Goal: Check status: Check status

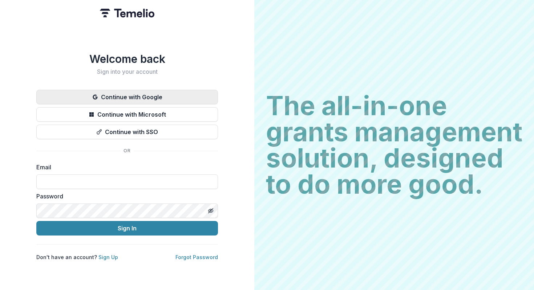
click at [158, 94] on button "Continue with Google" at bounding box center [127, 97] width 182 height 15
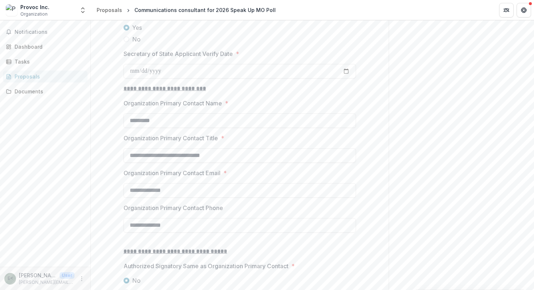
scroll to position [692, 0]
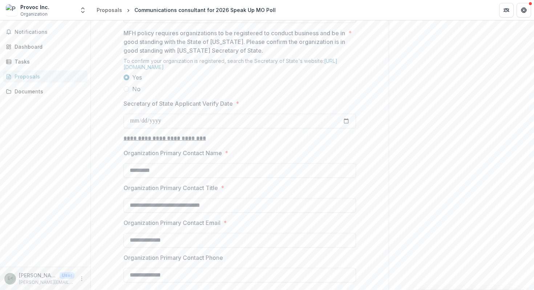
click at [126, 55] on p "MFH policy requires organizations to be registered to conduct business and be i…" at bounding box center [235, 42] width 222 height 26
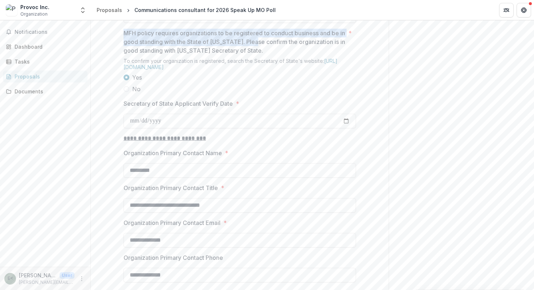
drag, startPoint x: 121, startPoint y: 89, endPoint x: 263, endPoint y: 93, distance: 142.5
click at [263, 93] on div "**********" at bounding box center [240, 200] width 244 height 1477
click at [263, 55] on p "MFH policy requires organizations to be registered to conduct business and be i…" at bounding box center [235, 42] width 222 height 26
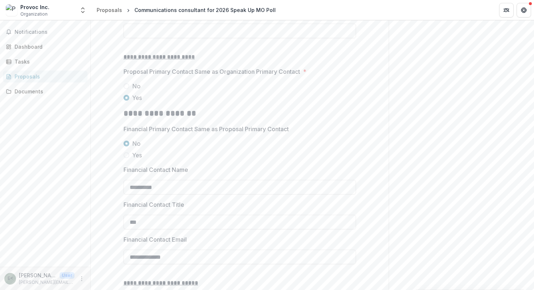
scroll to position [1423, 0]
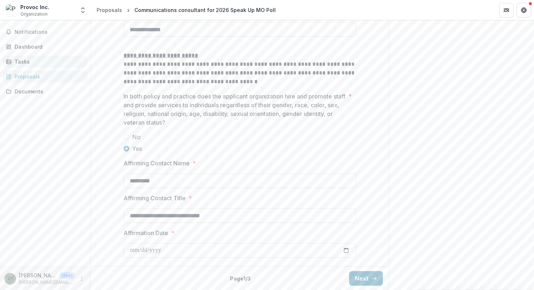
click at [49, 66] on link "Tasks" at bounding box center [45, 62] width 85 height 12
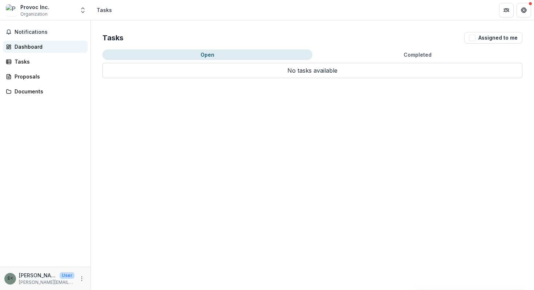
click at [46, 46] on div "Dashboard" at bounding box center [48, 47] width 67 height 8
